Goal: Information Seeking & Learning: Learn about a topic

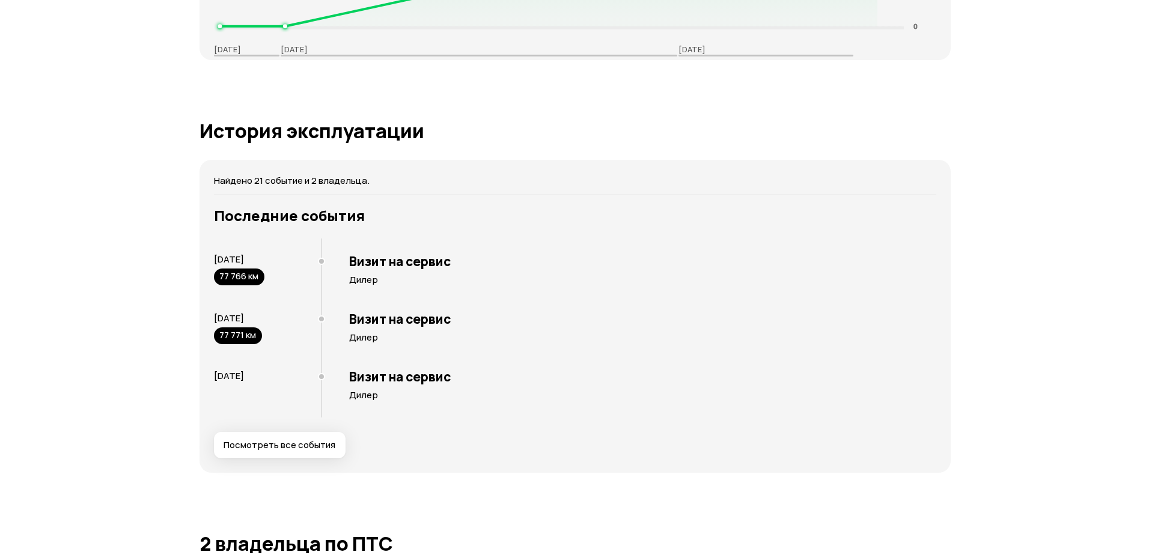
scroll to position [2043, 0]
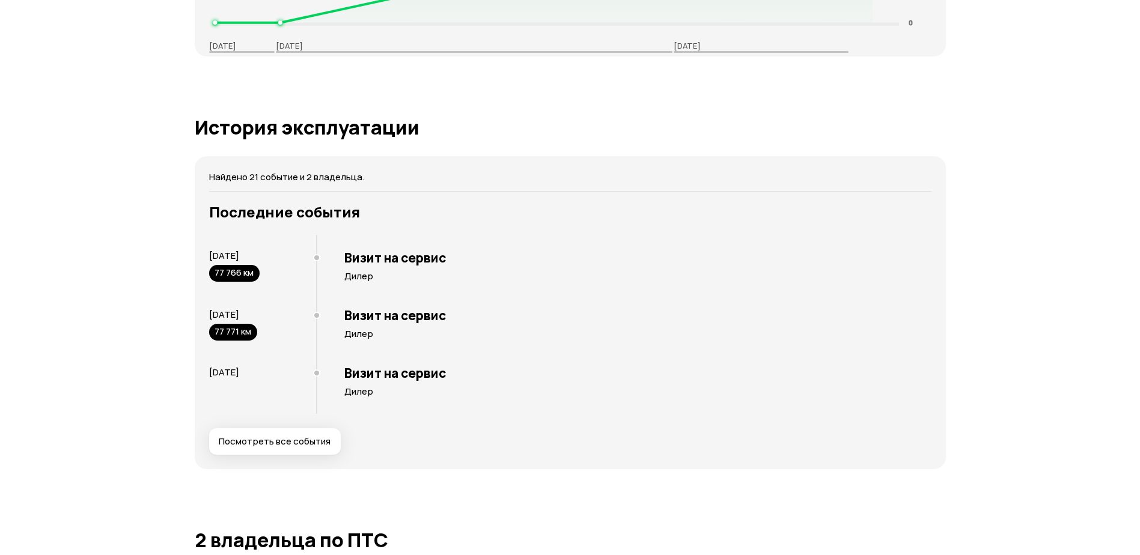
click at [291, 445] on span "Посмотреть все события" at bounding box center [275, 442] width 112 height 12
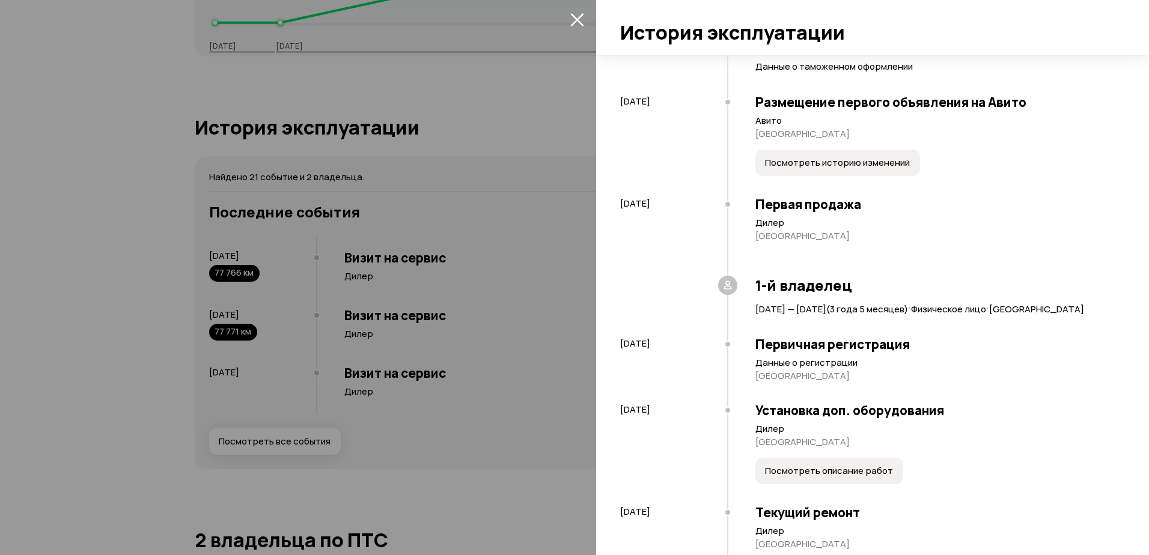
scroll to position [180, 0]
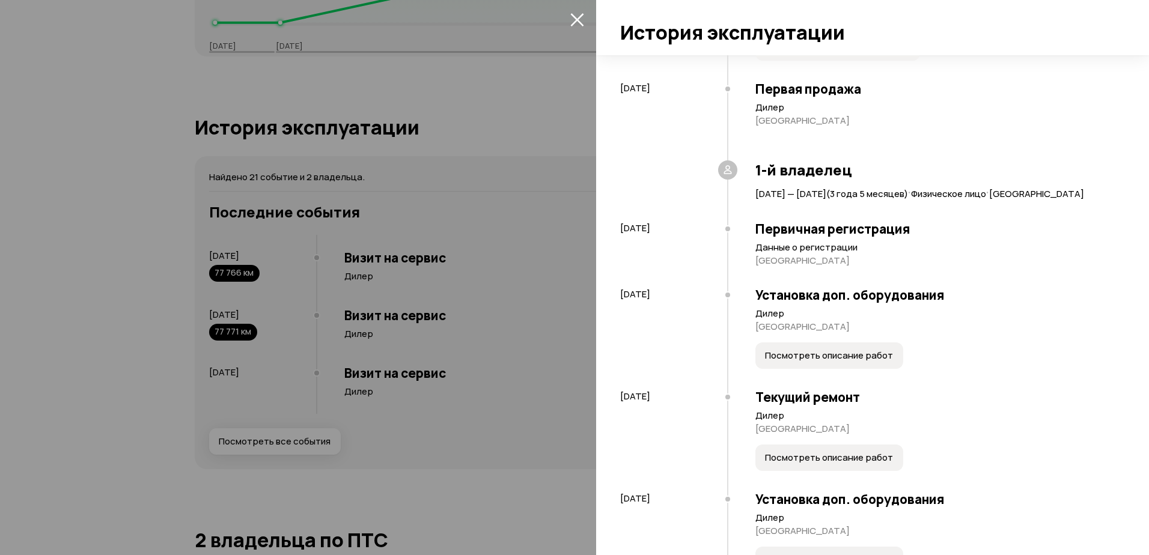
click at [828, 362] on span "Посмотреть описание работ" at bounding box center [829, 356] width 128 height 12
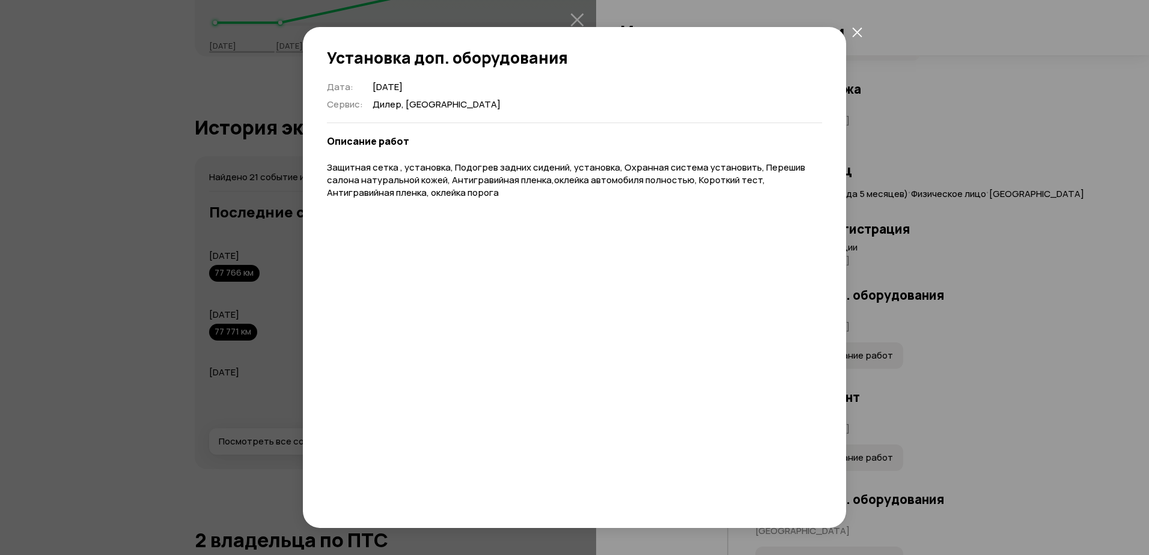
click at [862, 31] on button "закрыть" at bounding box center [857, 32] width 22 height 22
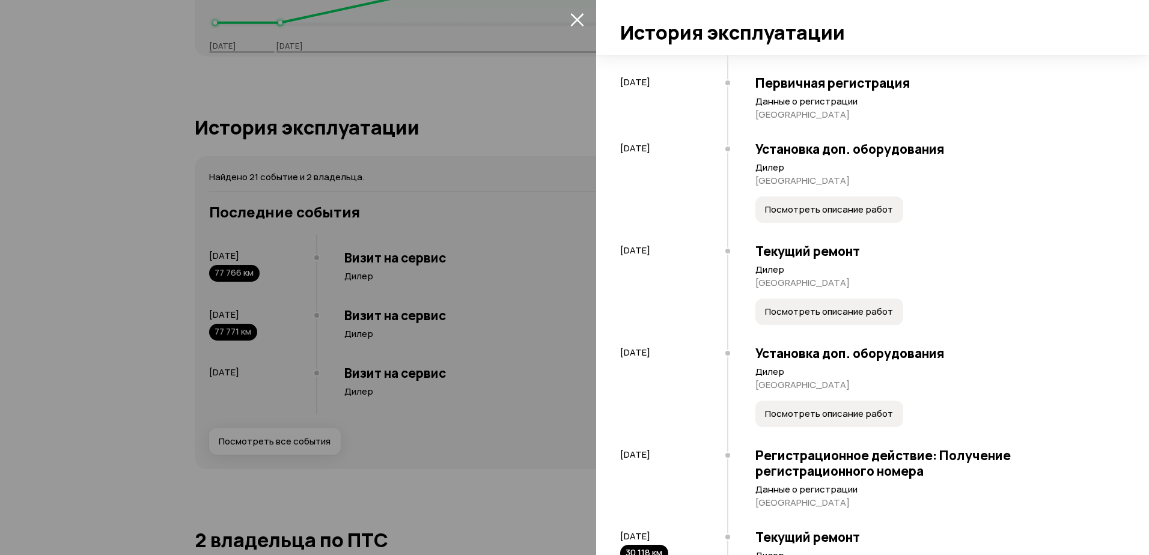
scroll to position [361, 0]
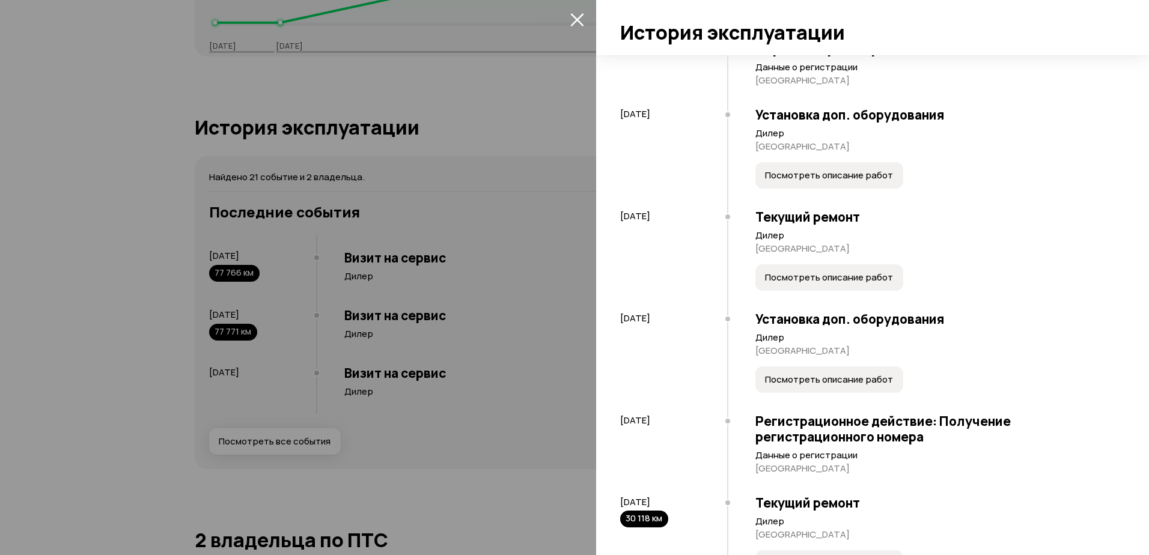
click at [844, 284] on span "Посмотреть описание работ" at bounding box center [829, 278] width 128 height 12
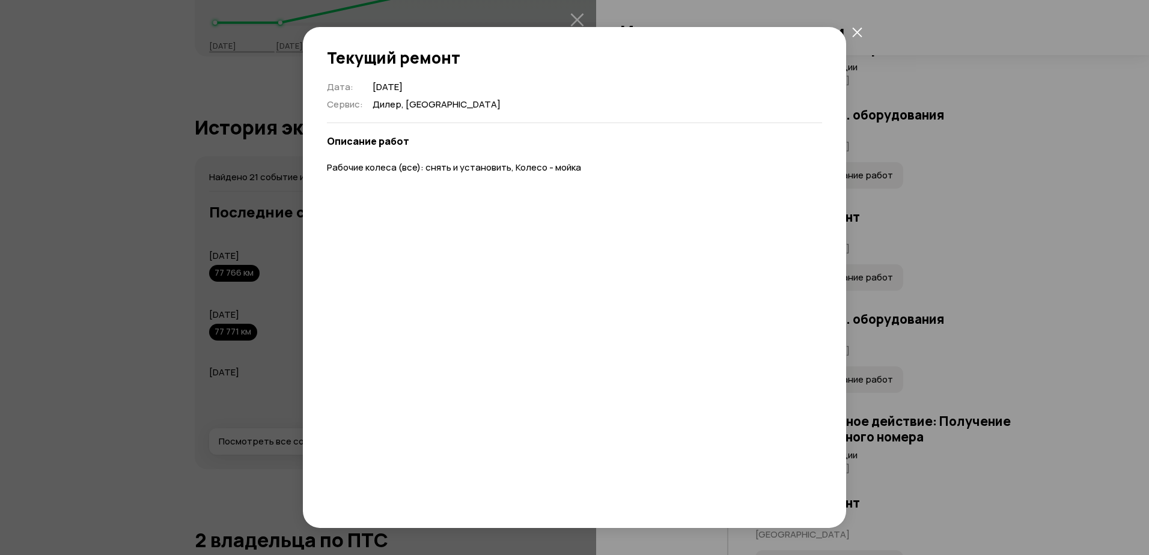
click at [857, 32] on icon "закрыть" at bounding box center [857, 32] width 10 height 10
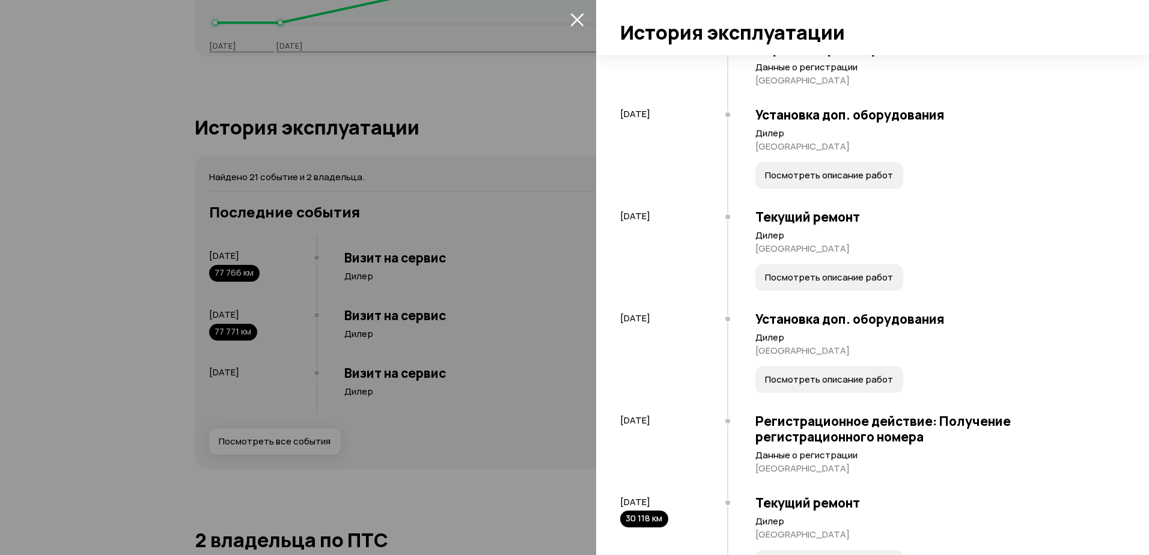
click at [854, 386] on span "Посмотреть описание работ" at bounding box center [829, 380] width 128 height 12
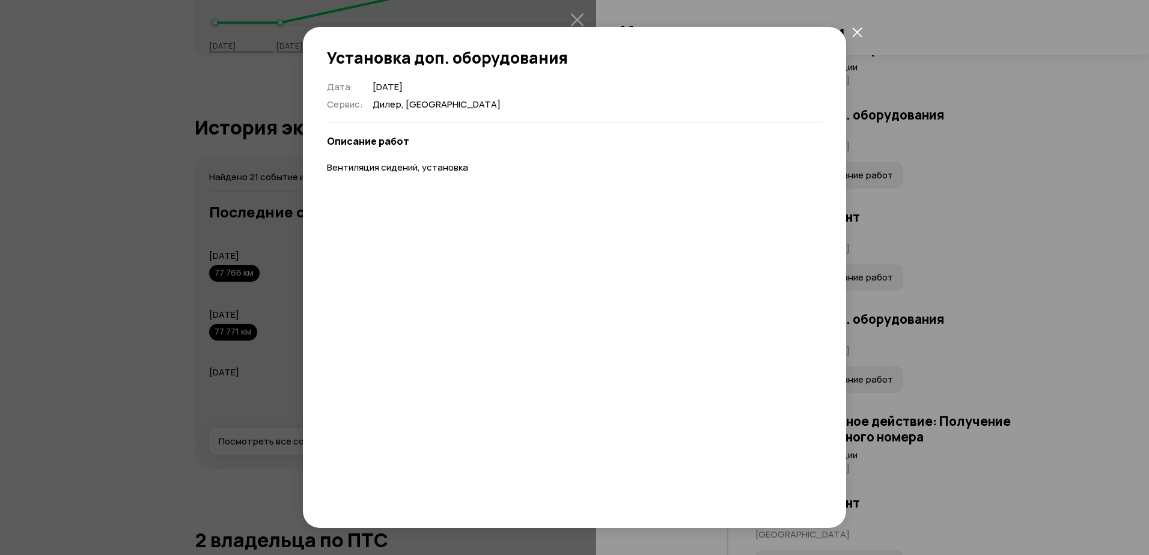
click at [856, 28] on icon "закрыть" at bounding box center [857, 32] width 10 height 10
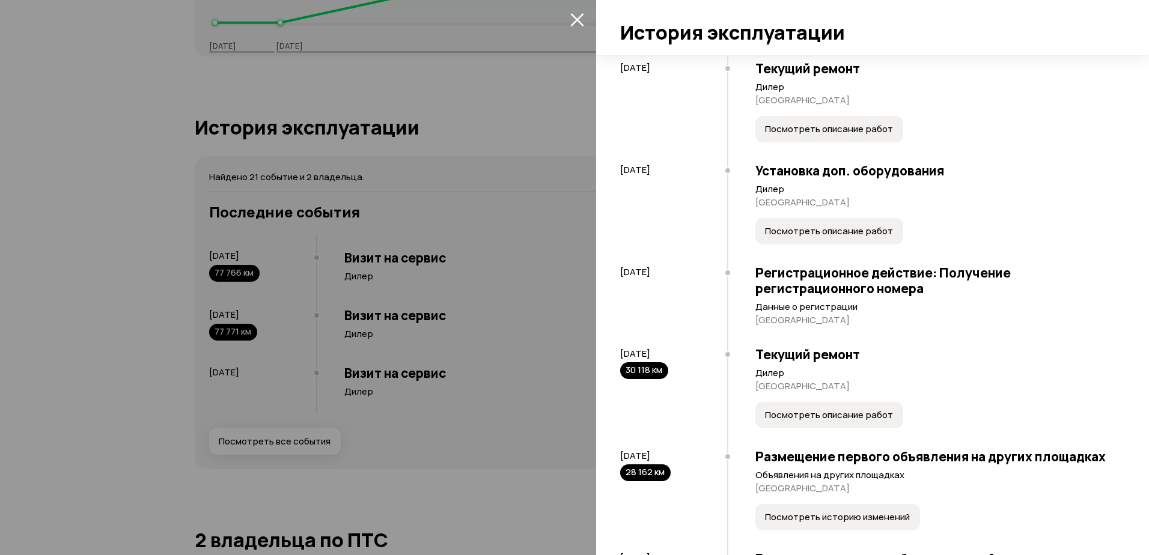
scroll to position [541, 0]
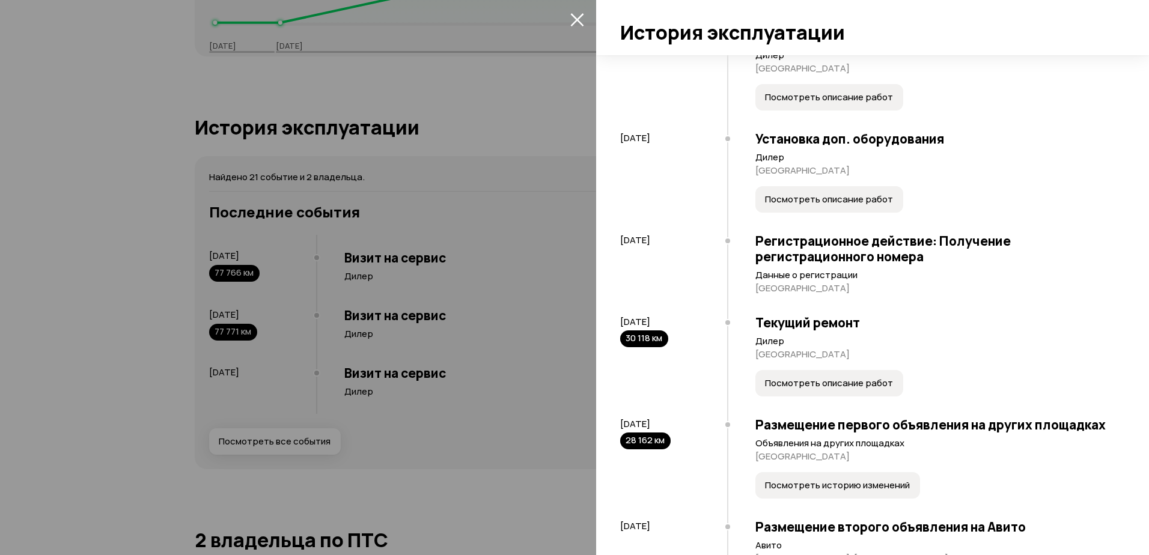
click at [843, 389] on span "Посмотреть описание работ" at bounding box center [829, 383] width 128 height 12
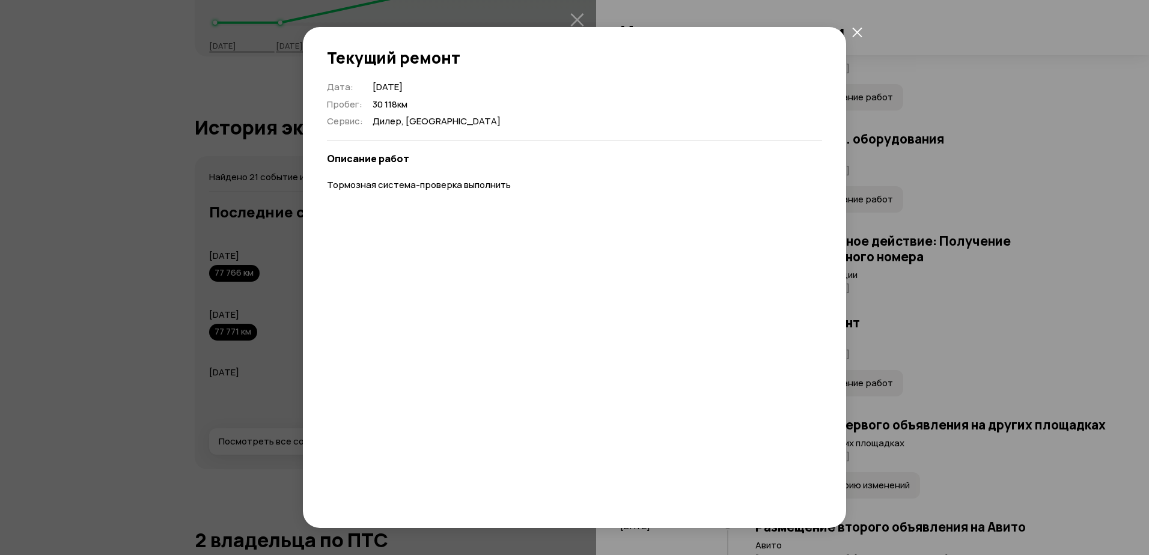
click at [856, 32] on icon "закрыть" at bounding box center [857, 32] width 10 height 10
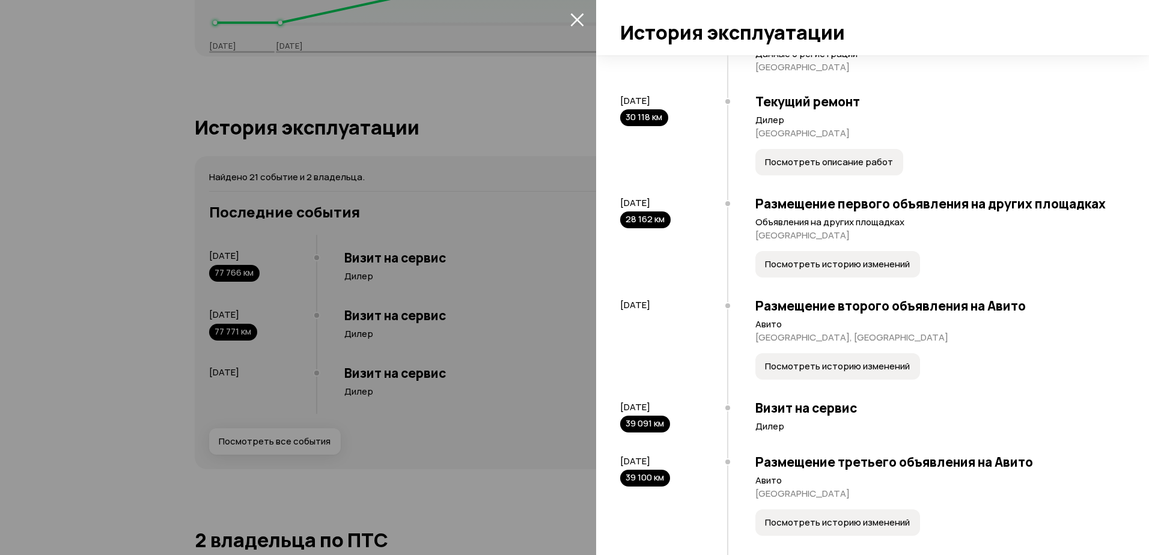
scroll to position [781, 0]
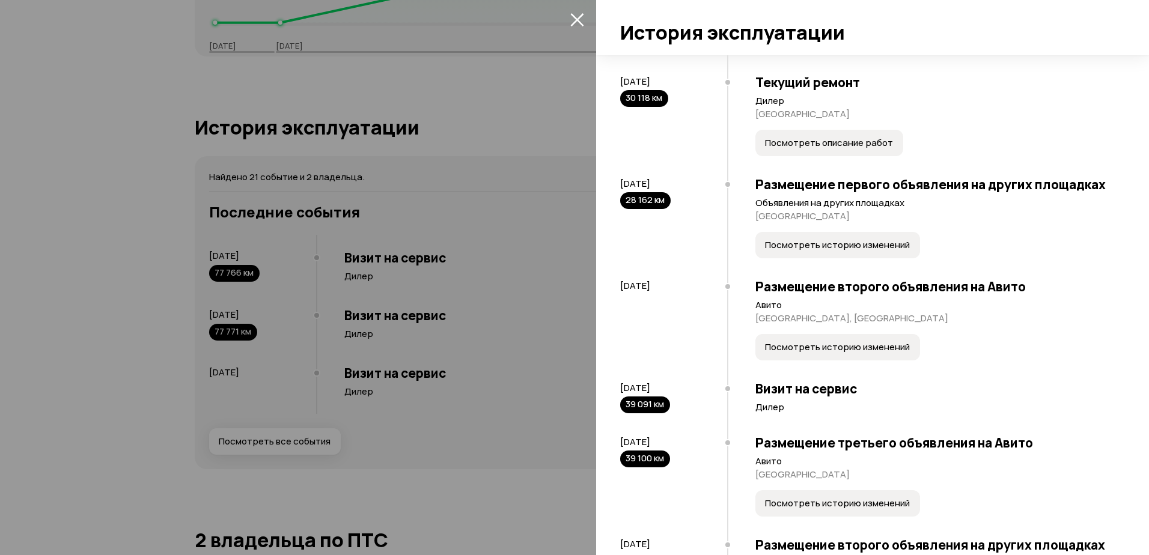
click at [857, 251] on span "Посмотреть историю изменений" at bounding box center [837, 245] width 145 height 12
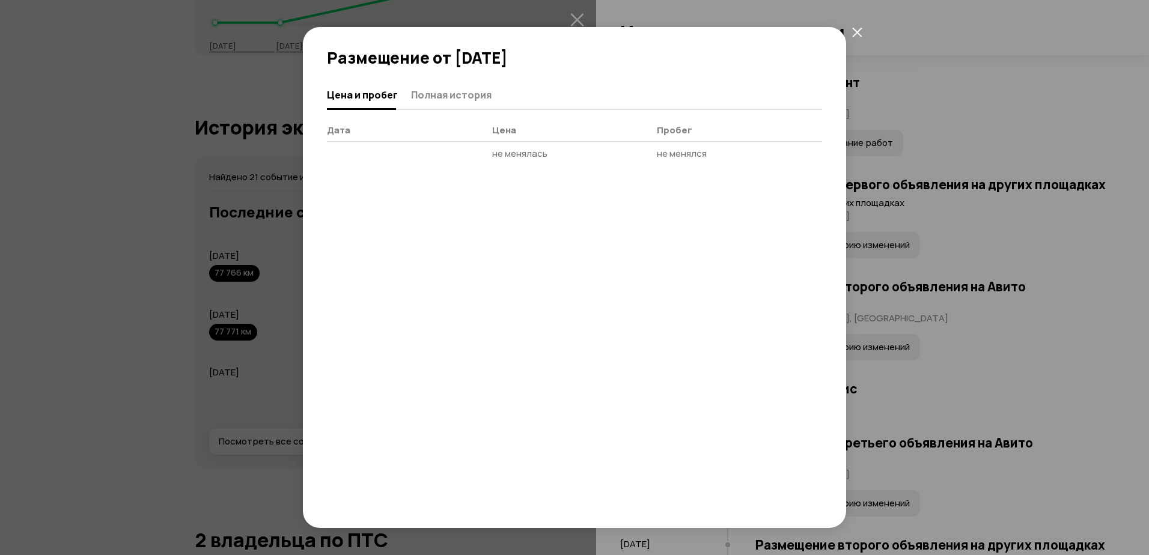
click at [862, 32] on icon "закрыть" at bounding box center [857, 32] width 10 height 10
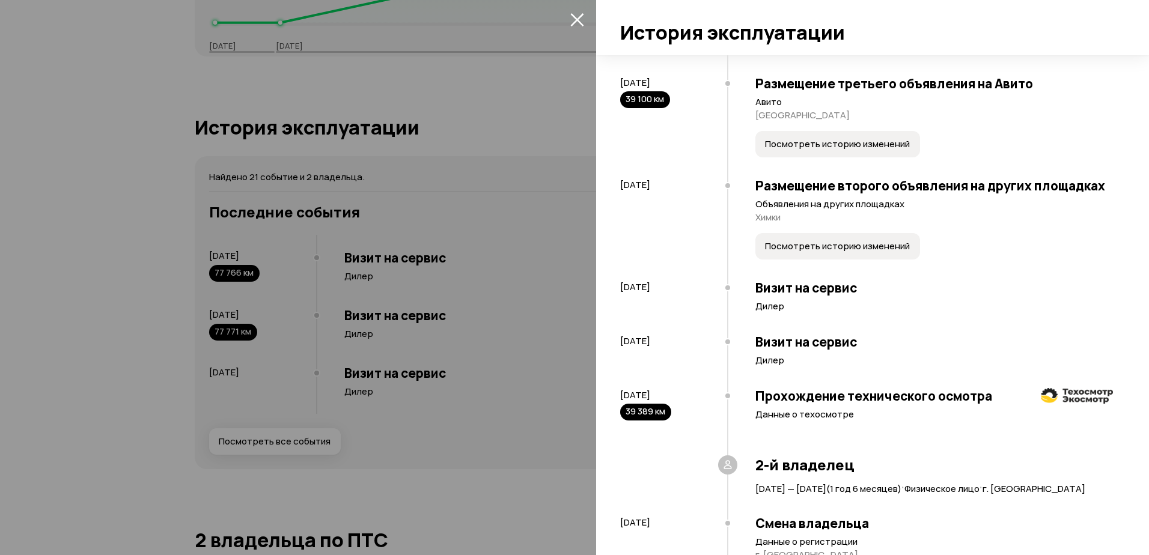
scroll to position [1142, 0]
click at [865, 251] on span "Посмотреть историю изменений" at bounding box center [837, 245] width 145 height 12
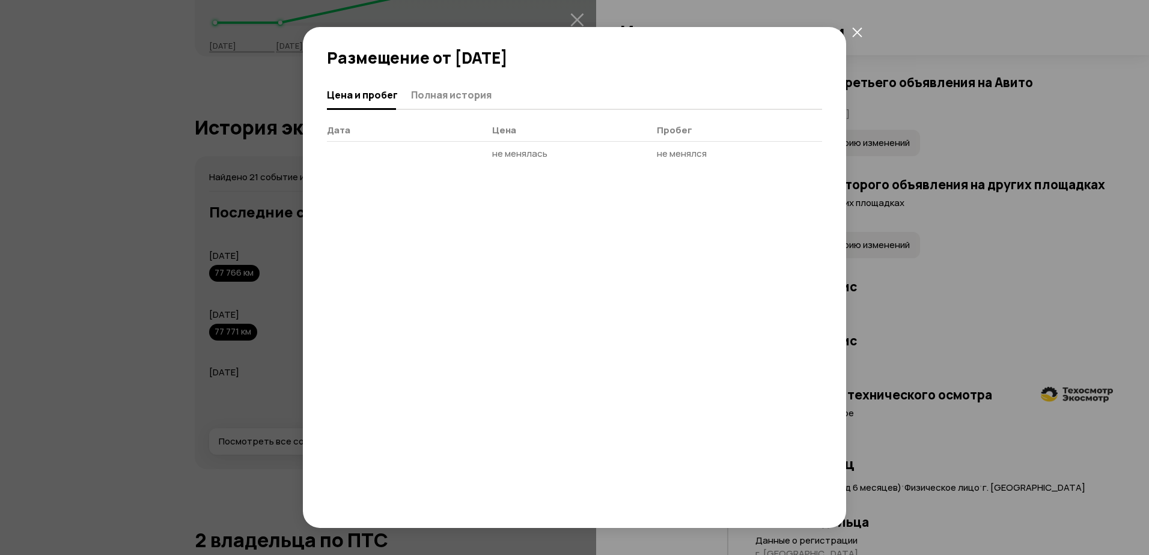
click at [860, 30] on icon "закрыть" at bounding box center [857, 32] width 10 height 10
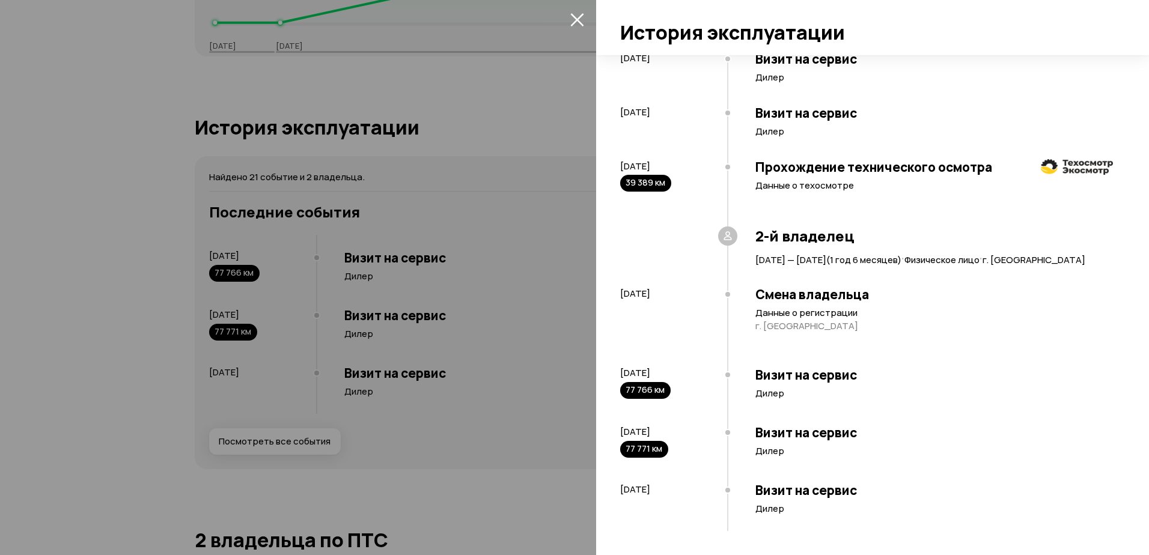
scroll to position [1431, 0]
click at [773, 389] on p "Дилер" at bounding box center [934, 394] width 358 height 12
click at [778, 438] on h3 "Визит на сервис" at bounding box center [934, 433] width 358 height 16
click at [782, 484] on h3 "Визит на сервис" at bounding box center [934, 491] width 358 height 16
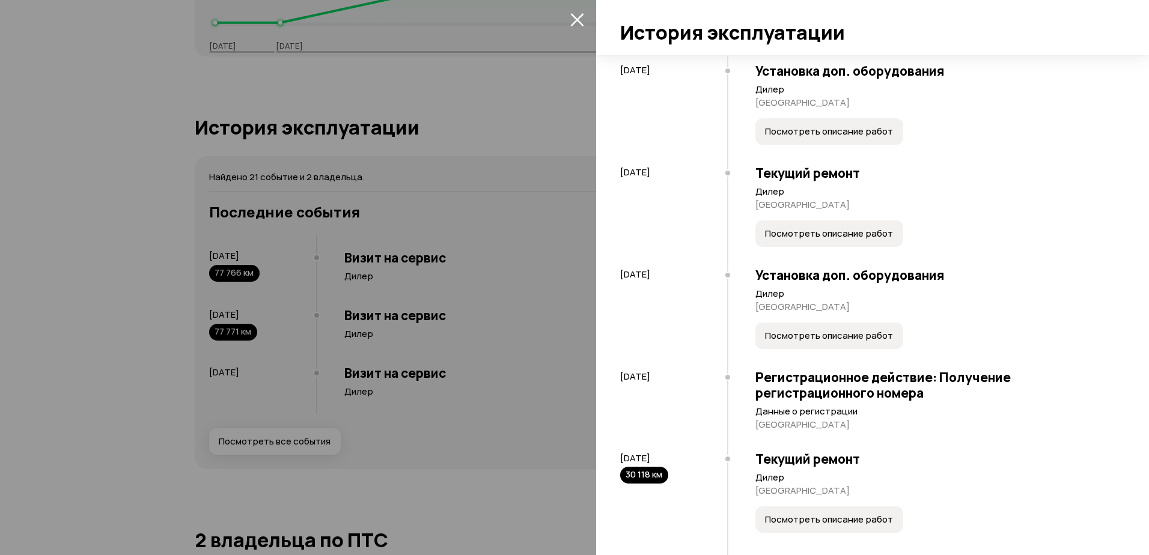
scroll to position [409, 0]
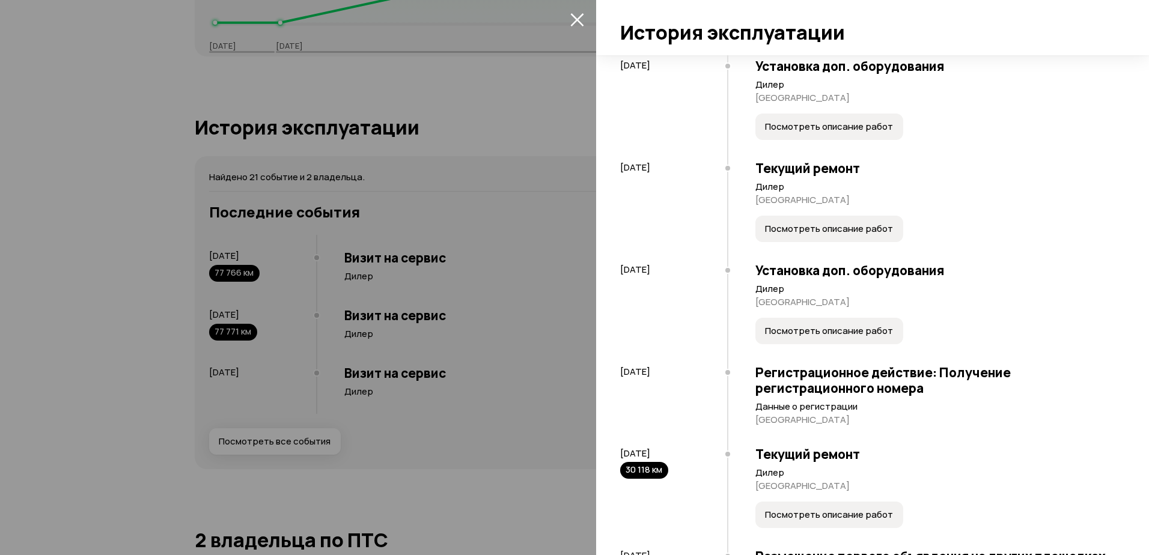
click at [888, 235] on span "Посмотреть описание работ" at bounding box center [829, 229] width 128 height 12
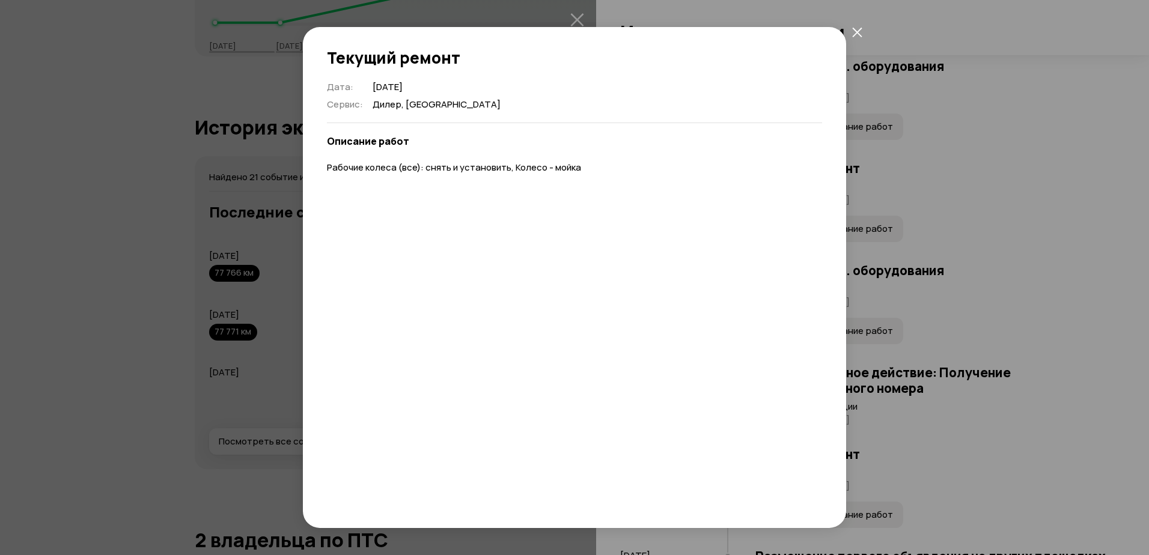
click at [854, 35] on icon "закрыть" at bounding box center [857, 32] width 10 height 10
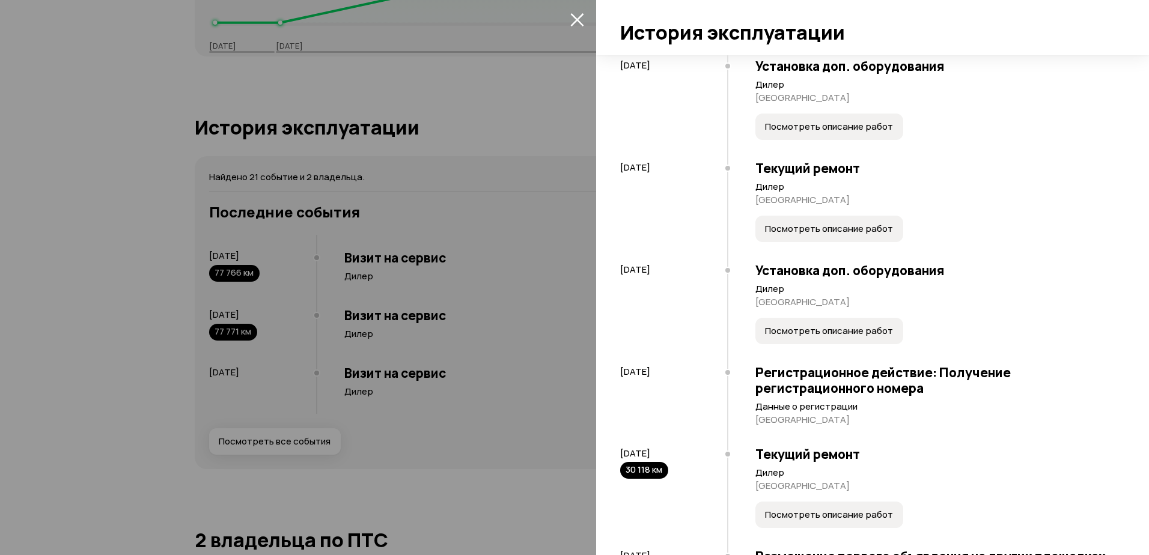
click at [842, 133] on span "Посмотреть описание работ" at bounding box center [829, 127] width 128 height 12
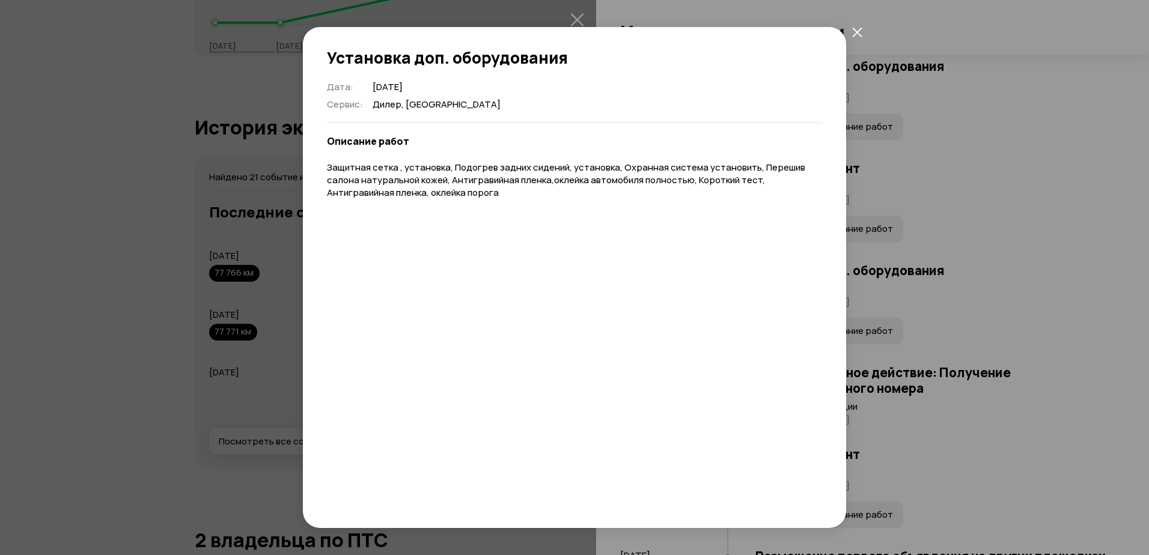
click at [857, 30] on icon "закрыть" at bounding box center [857, 32] width 10 height 10
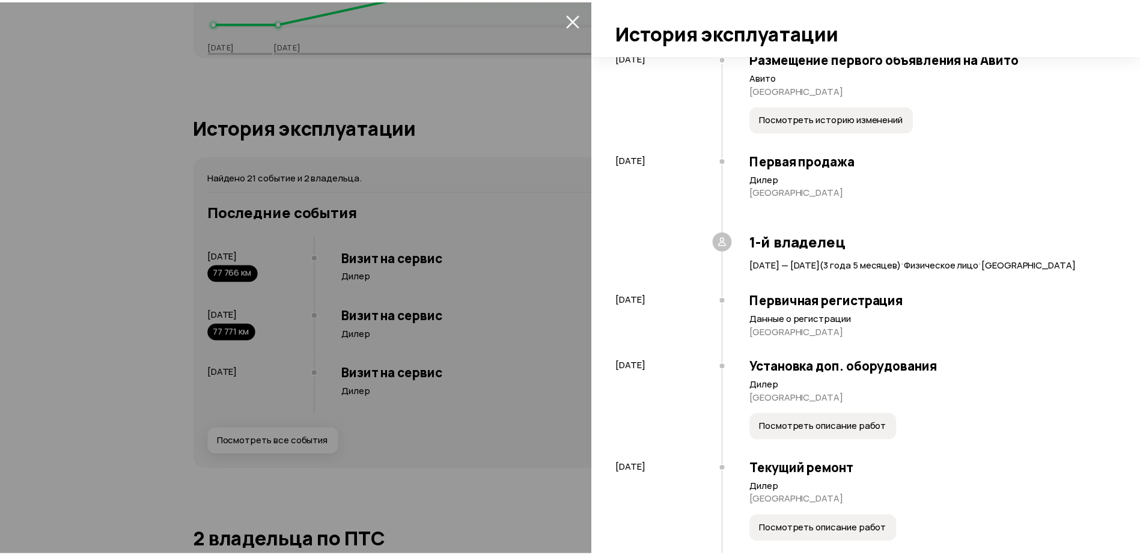
scroll to position [0, 0]
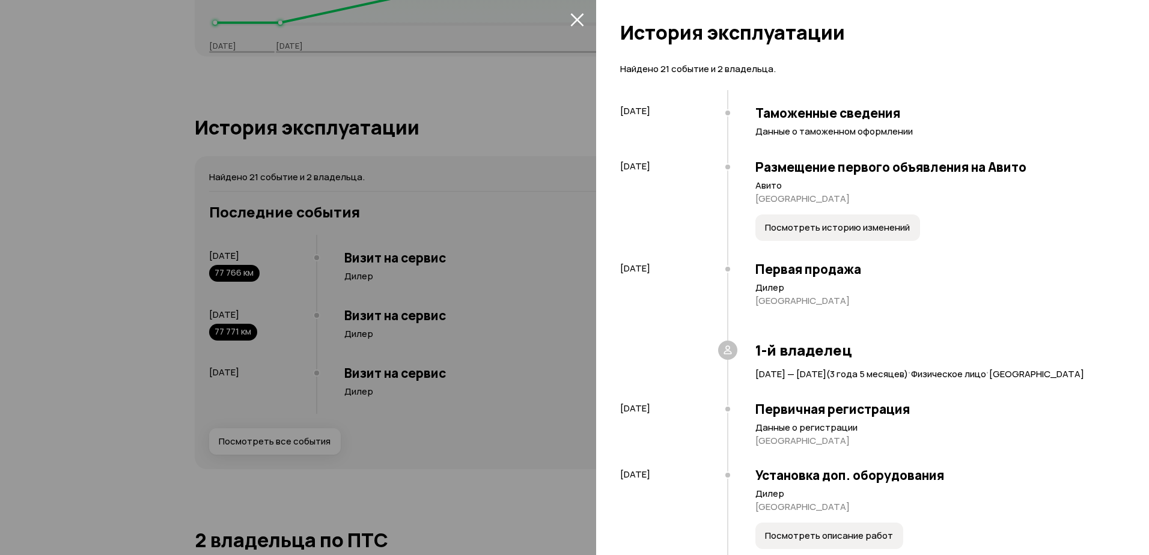
click at [579, 16] on icon "закрыть" at bounding box center [577, 20] width 14 height 14
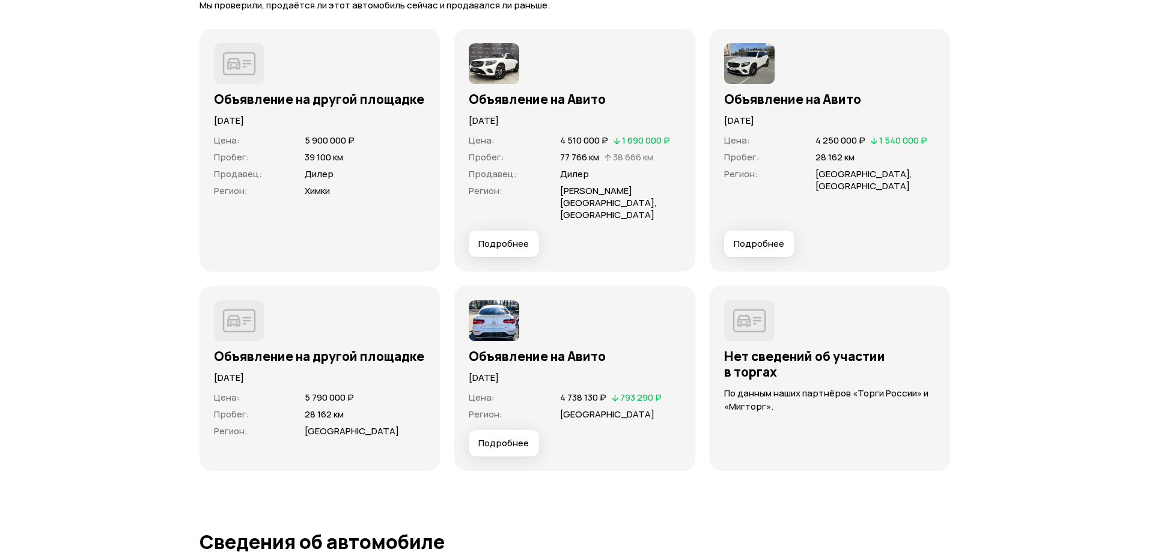
scroll to position [3245, 0]
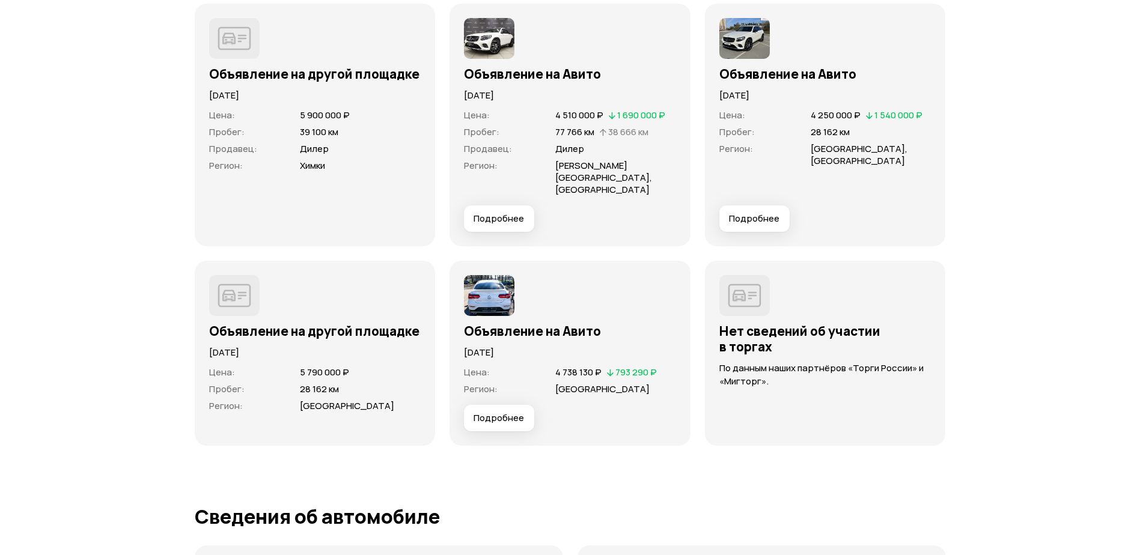
click at [490, 412] on span "Подробнее" at bounding box center [499, 418] width 50 height 12
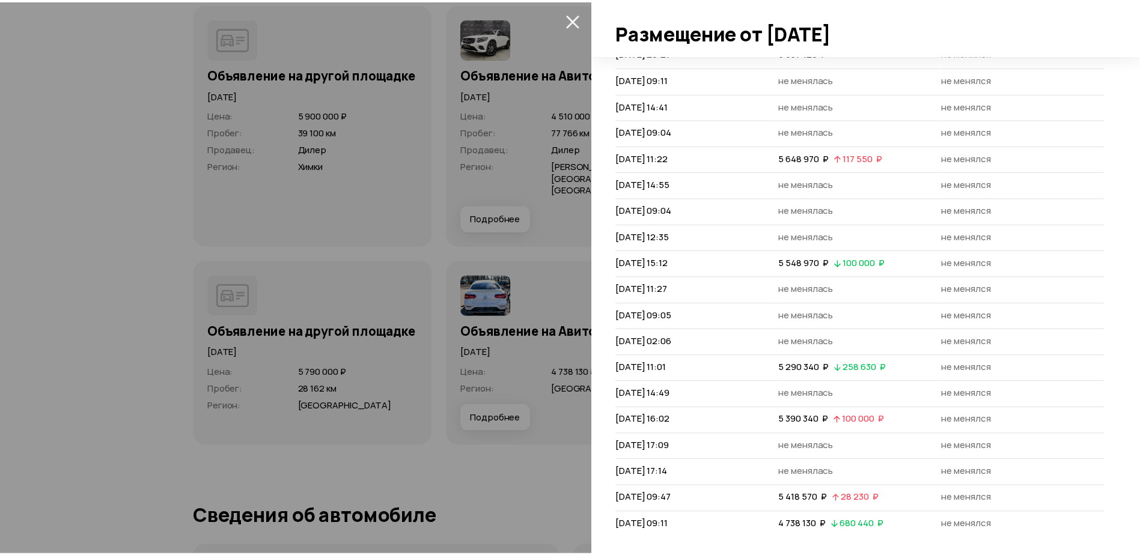
scroll to position [82, 0]
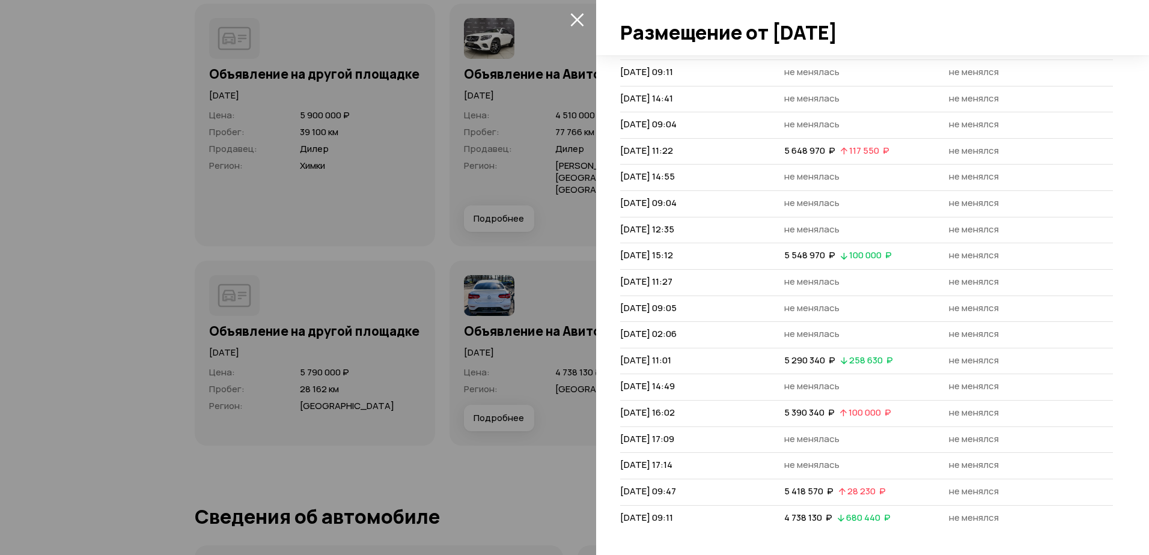
click at [578, 17] on icon "закрыть" at bounding box center [576, 19] width 13 height 13
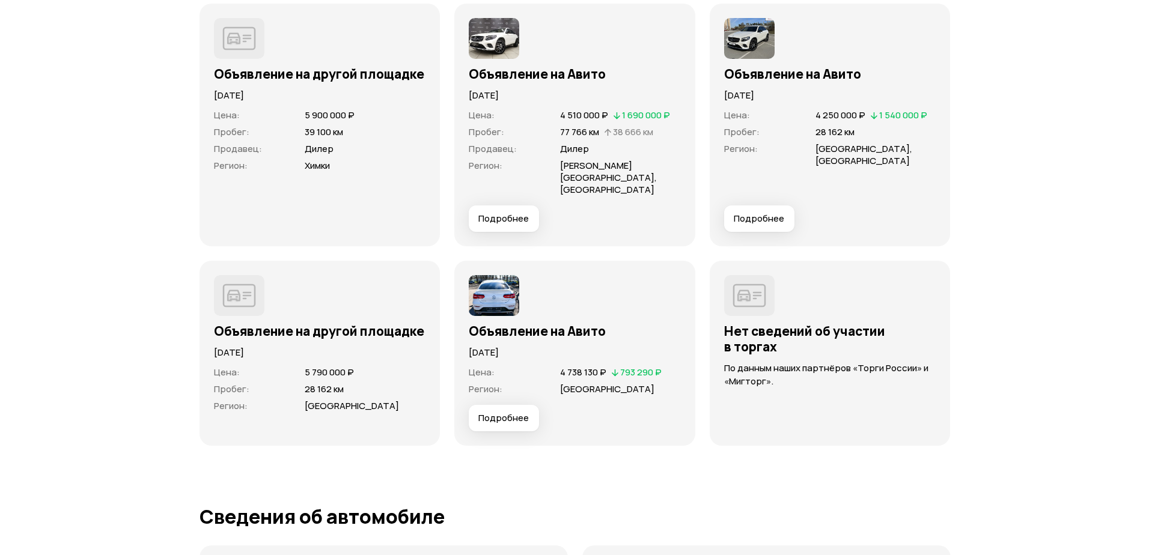
scroll to position [3185, 0]
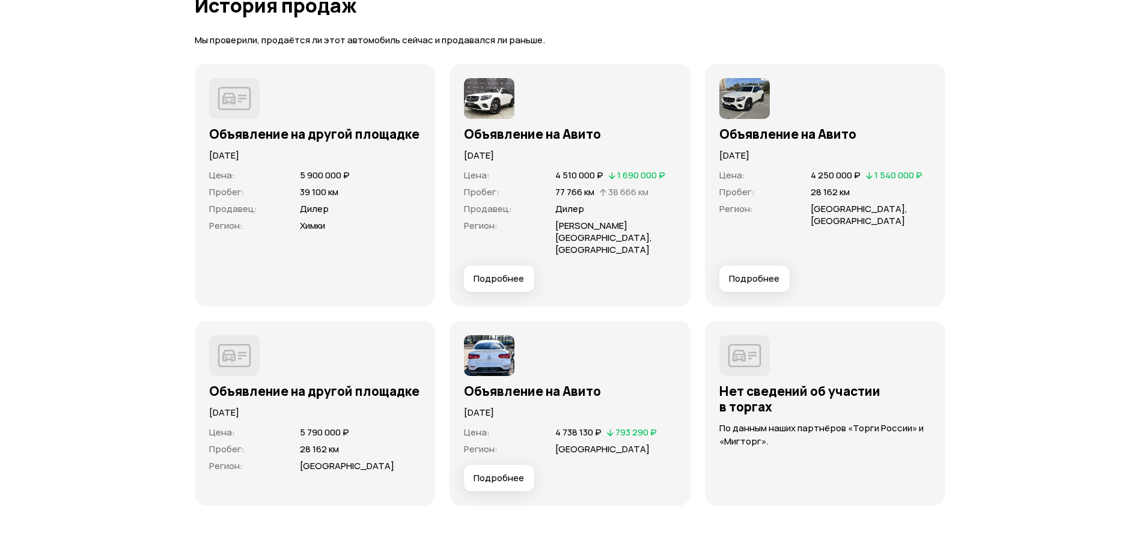
click at [509, 273] on span "Подробнее" at bounding box center [499, 279] width 50 height 12
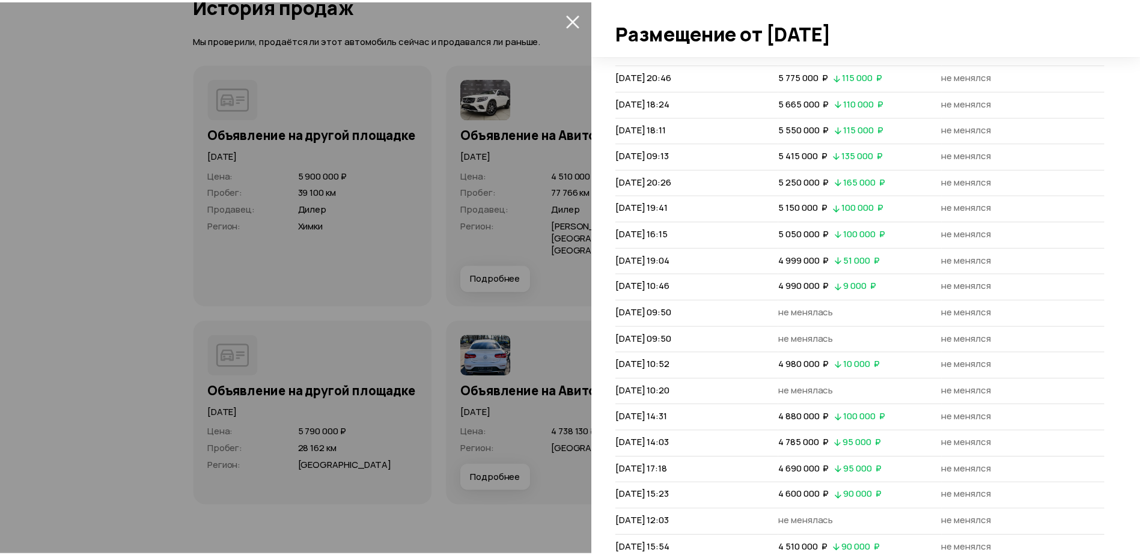
scroll to position [528, 0]
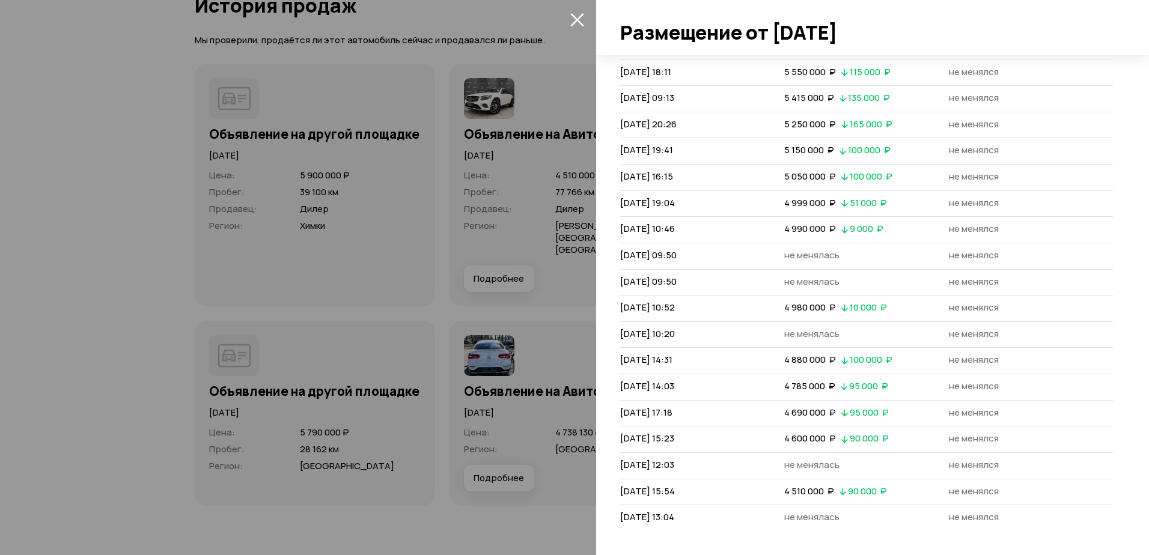
click at [573, 17] on icon "закрыть" at bounding box center [577, 20] width 14 height 14
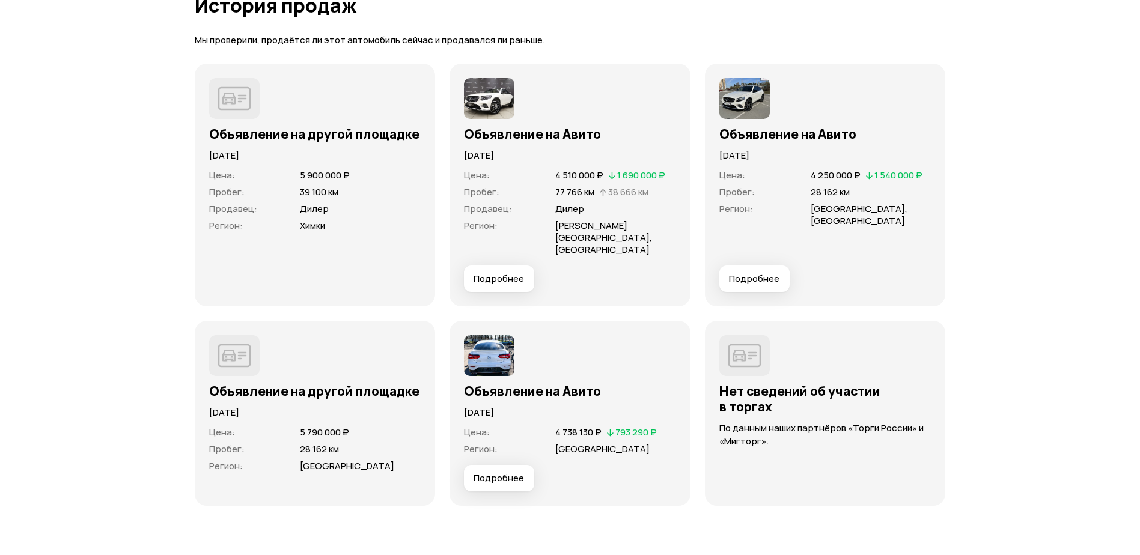
click at [749, 273] on span "Подробнее" at bounding box center [754, 279] width 50 height 12
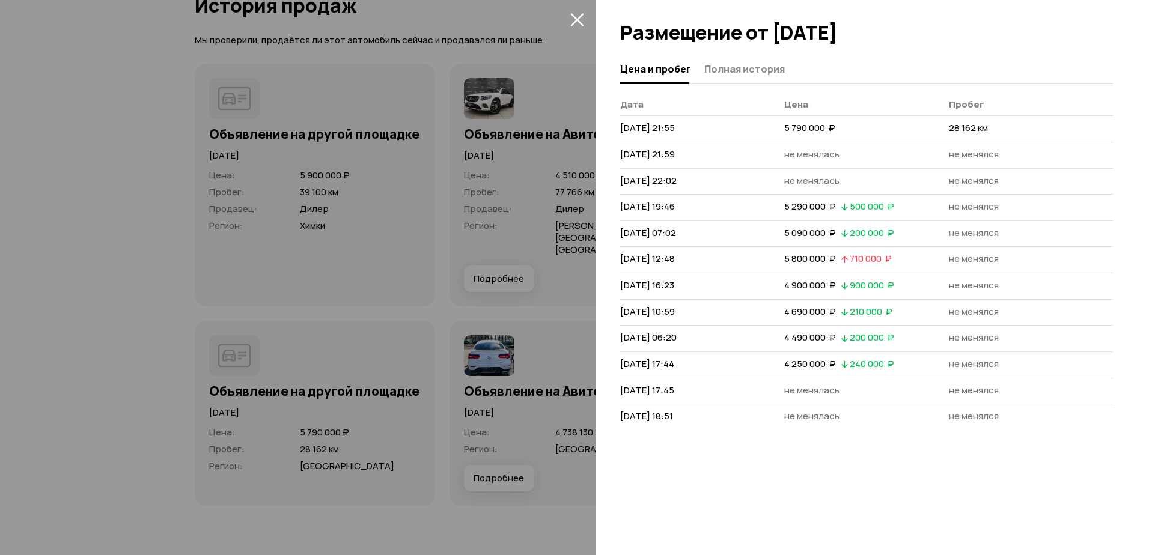
click at [574, 17] on icon "закрыть" at bounding box center [576, 19] width 13 height 13
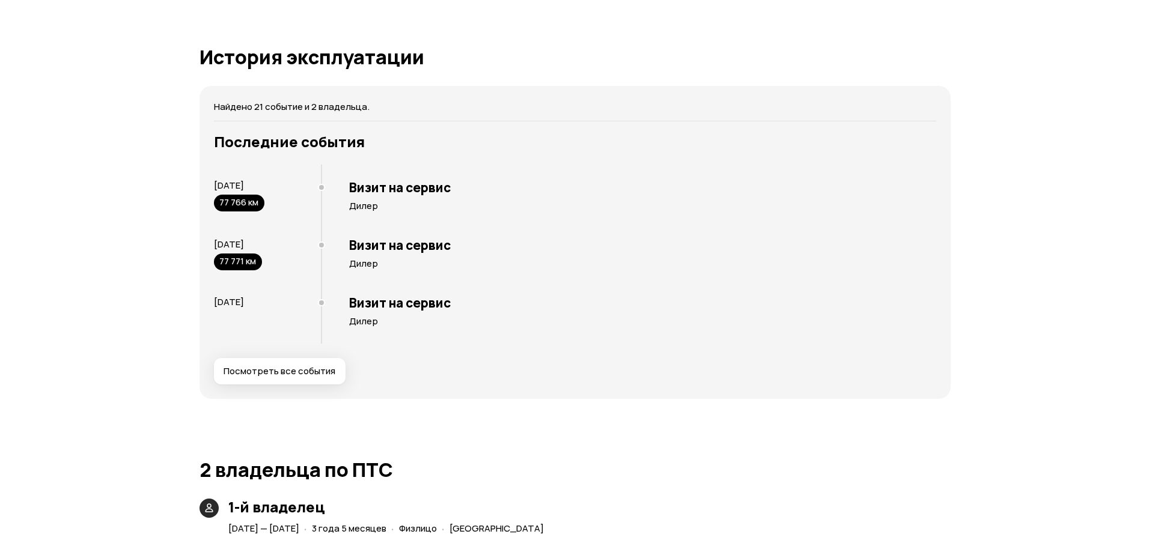
scroll to position [2103, 0]
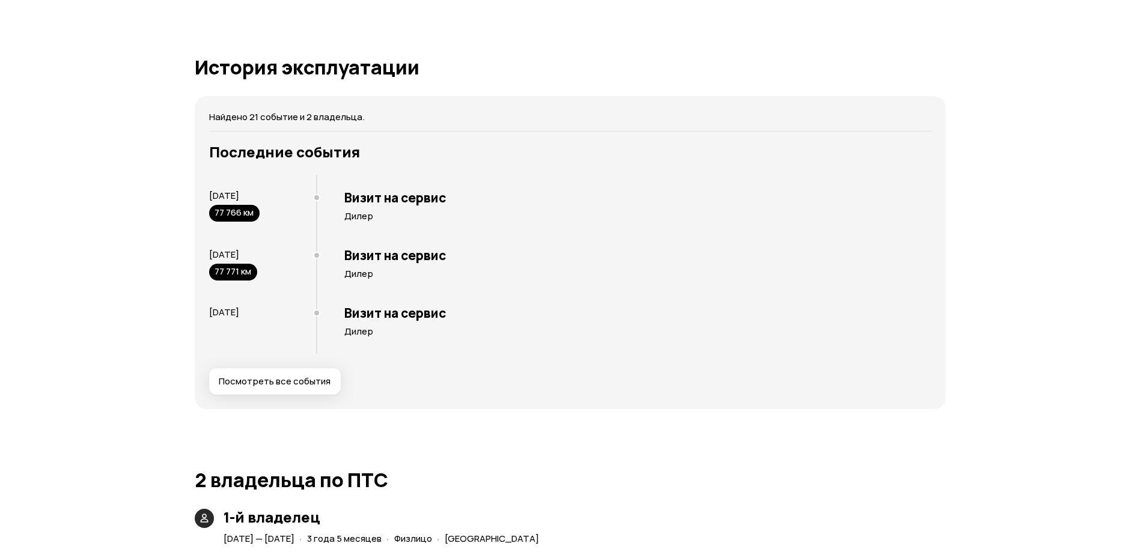
click at [305, 383] on span "Посмотреть все события" at bounding box center [275, 382] width 112 height 12
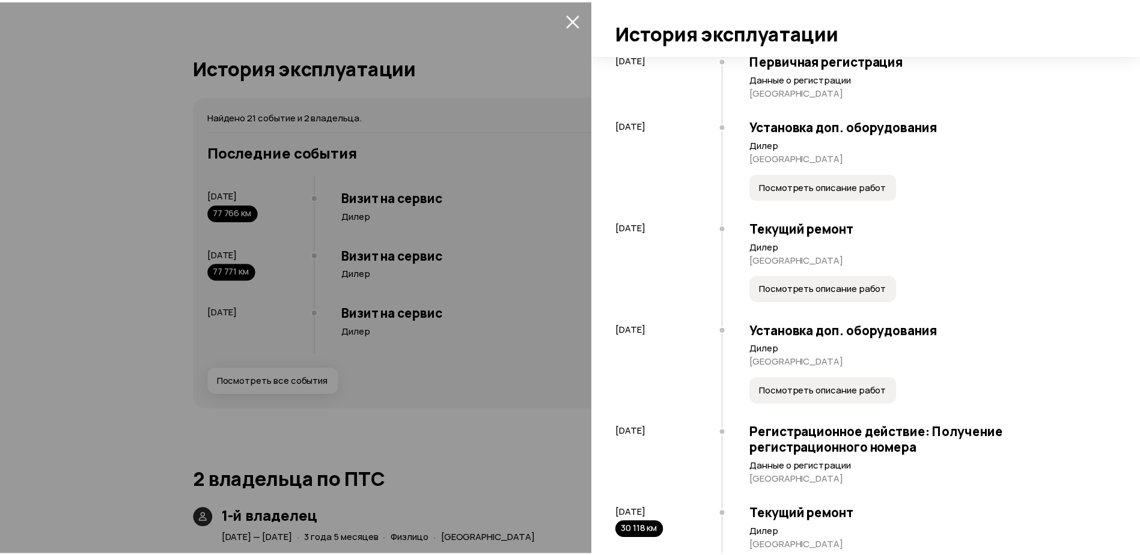
scroll to position [49, 0]
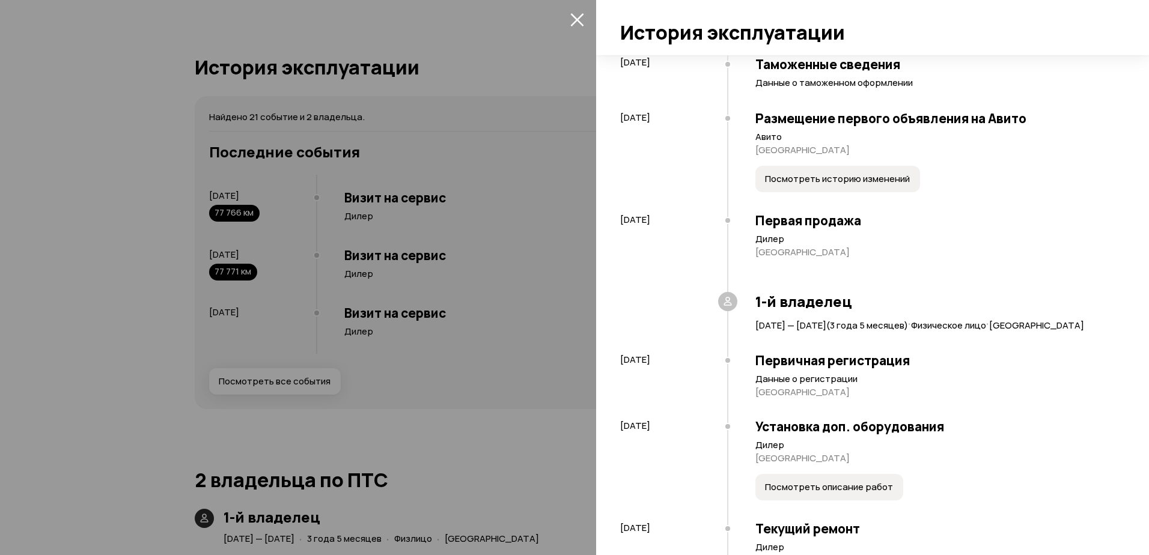
click at [579, 20] on icon "закрыть" at bounding box center [577, 20] width 14 height 14
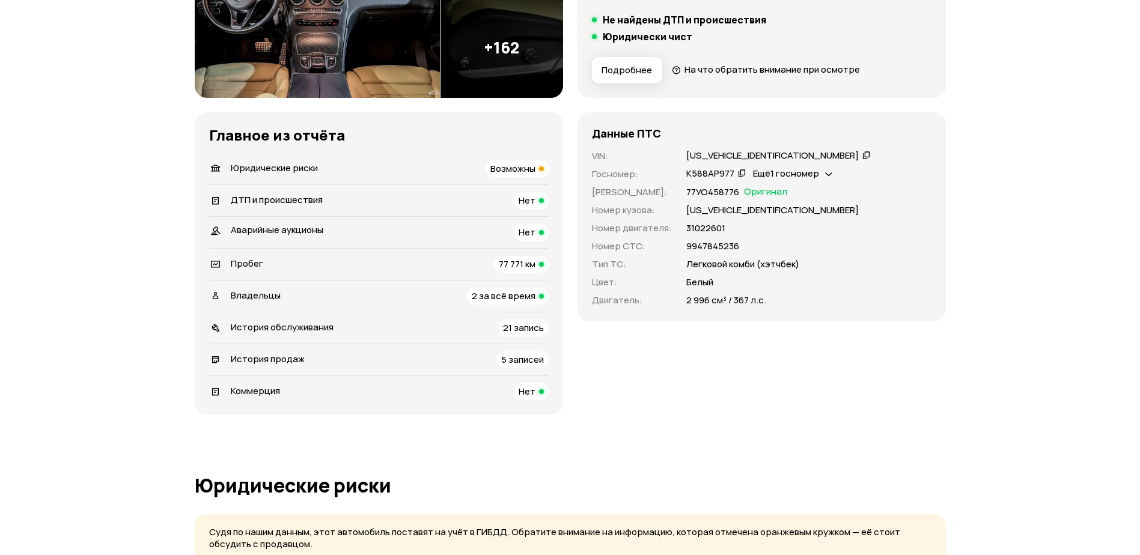
scroll to position [120, 0]
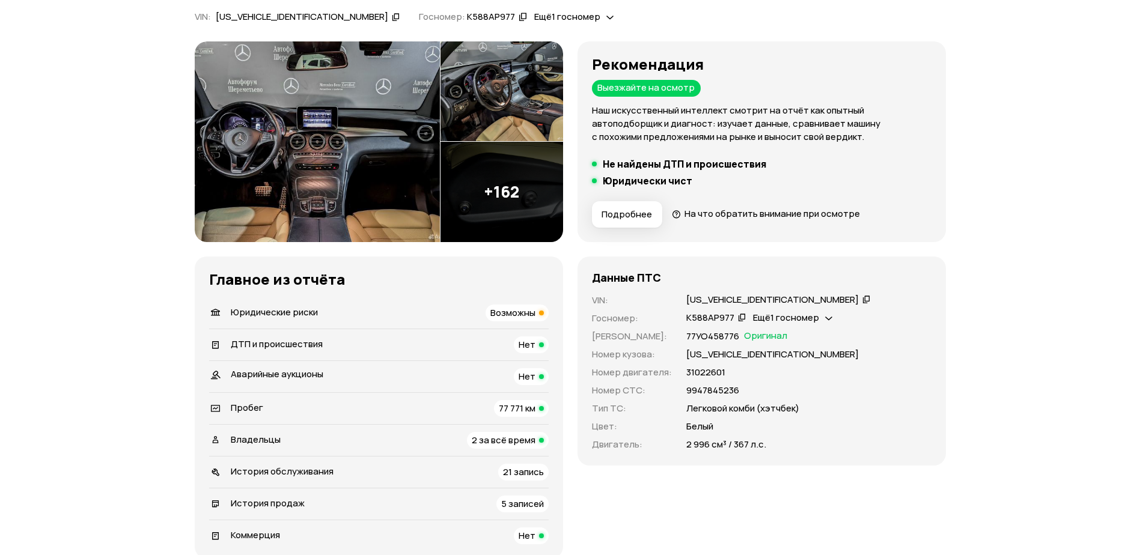
click at [827, 315] on icon at bounding box center [828, 317] width 7 height 12
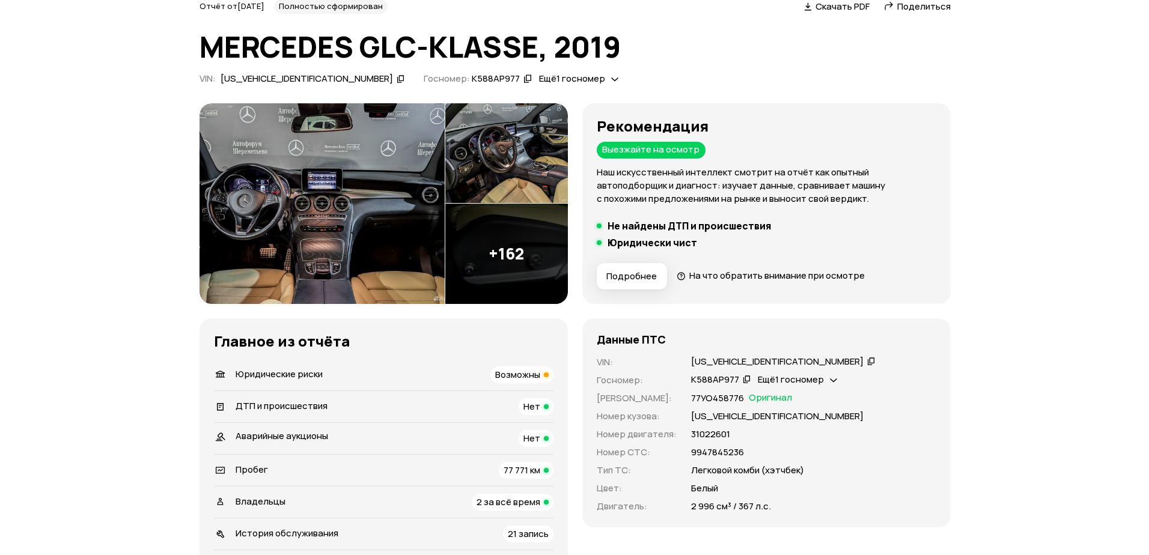
scroll to position [0, 0]
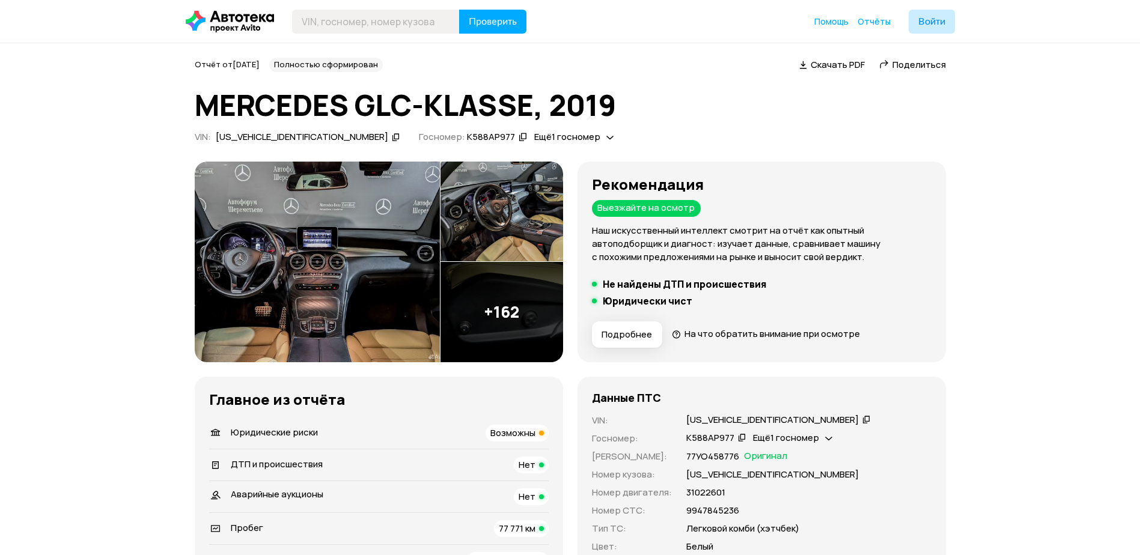
click at [674, 332] on icon at bounding box center [677, 334] width 10 height 12
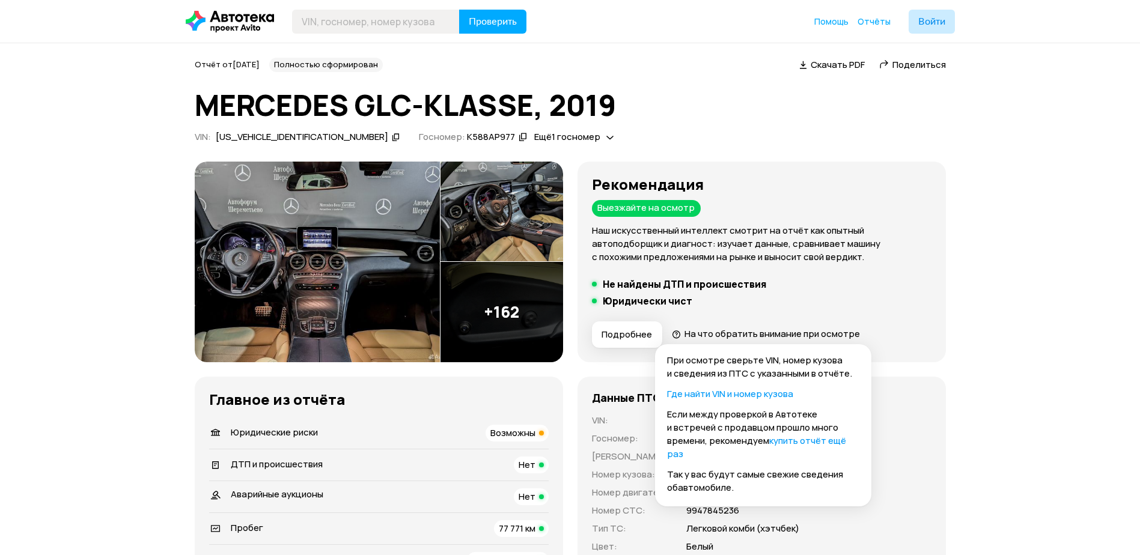
click at [674, 332] on icon at bounding box center [677, 334] width 10 height 12
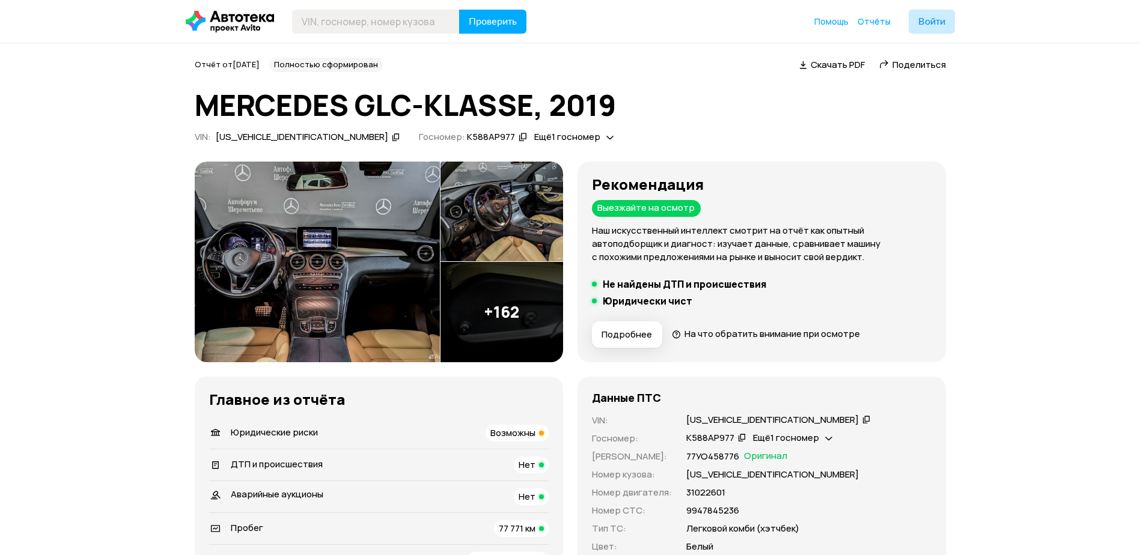
click at [619, 332] on span "Подробнее" at bounding box center [626, 335] width 50 height 12
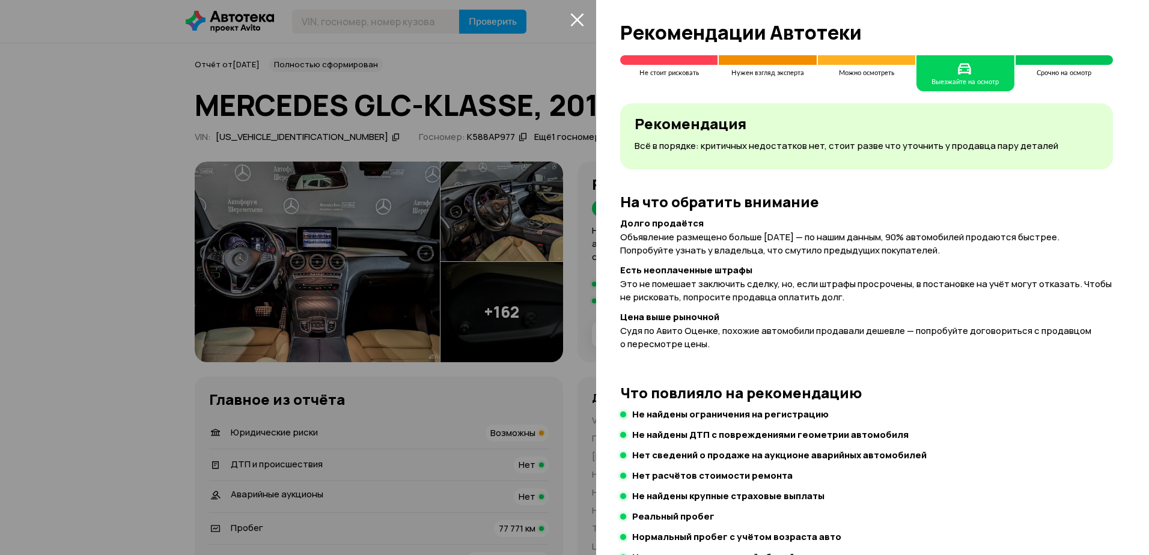
click at [580, 16] on icon "закрыть" at bounding box center [576, 19] width 13 height 13
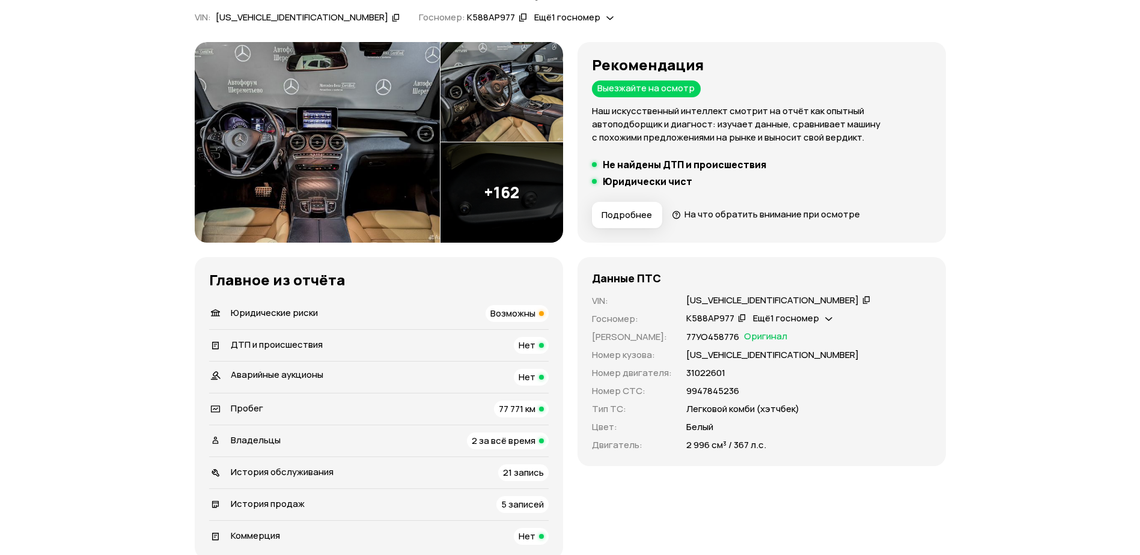
scroll to position [120, 0]
click at [521, 312] on span "Возможны" at bounding box center [512, 312] width 45 height 13
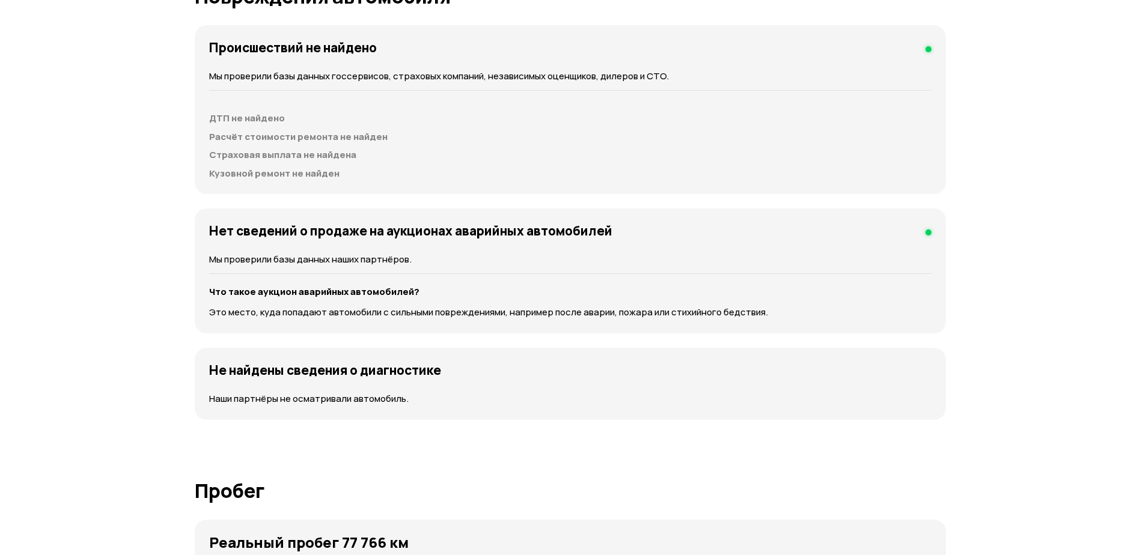
scroll to position [1100, 0]
